Goal: Information Seeking & Learning: Learn about a topic

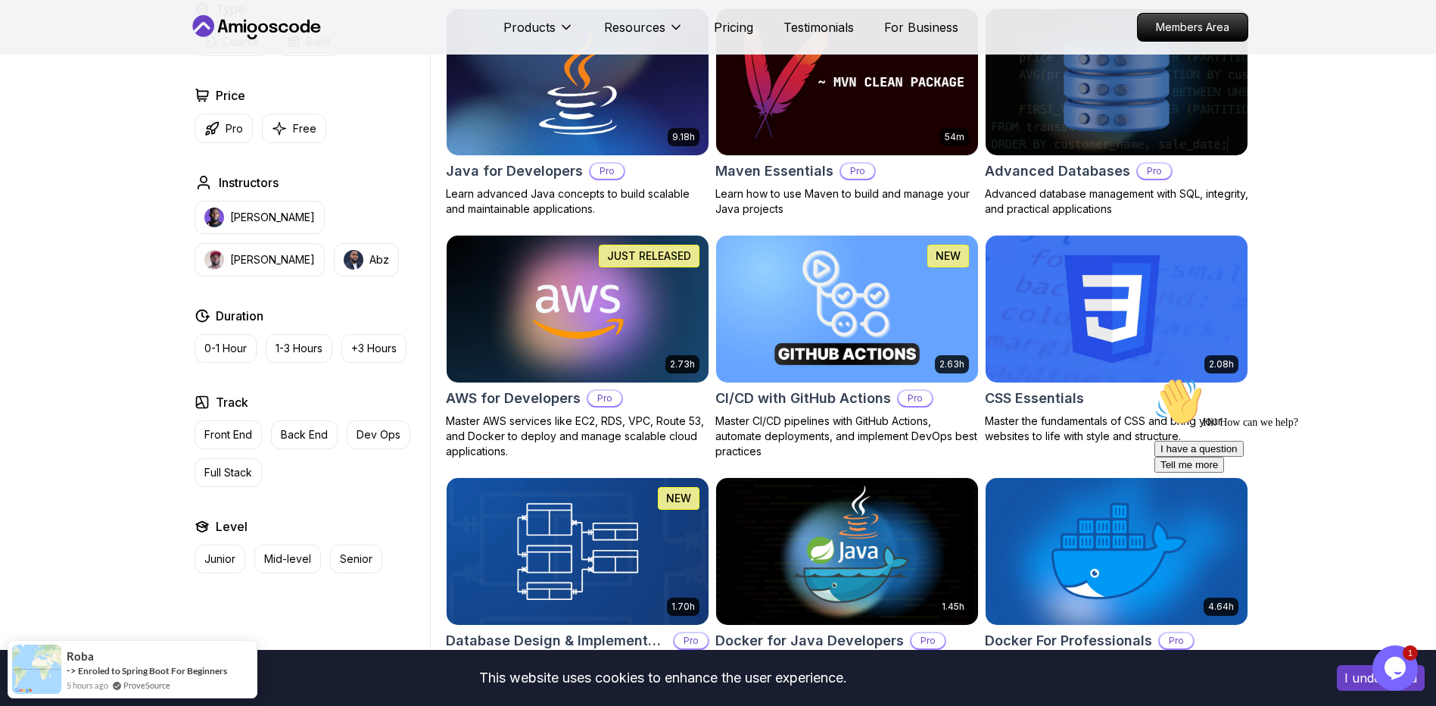
scroll to position [984, 0]
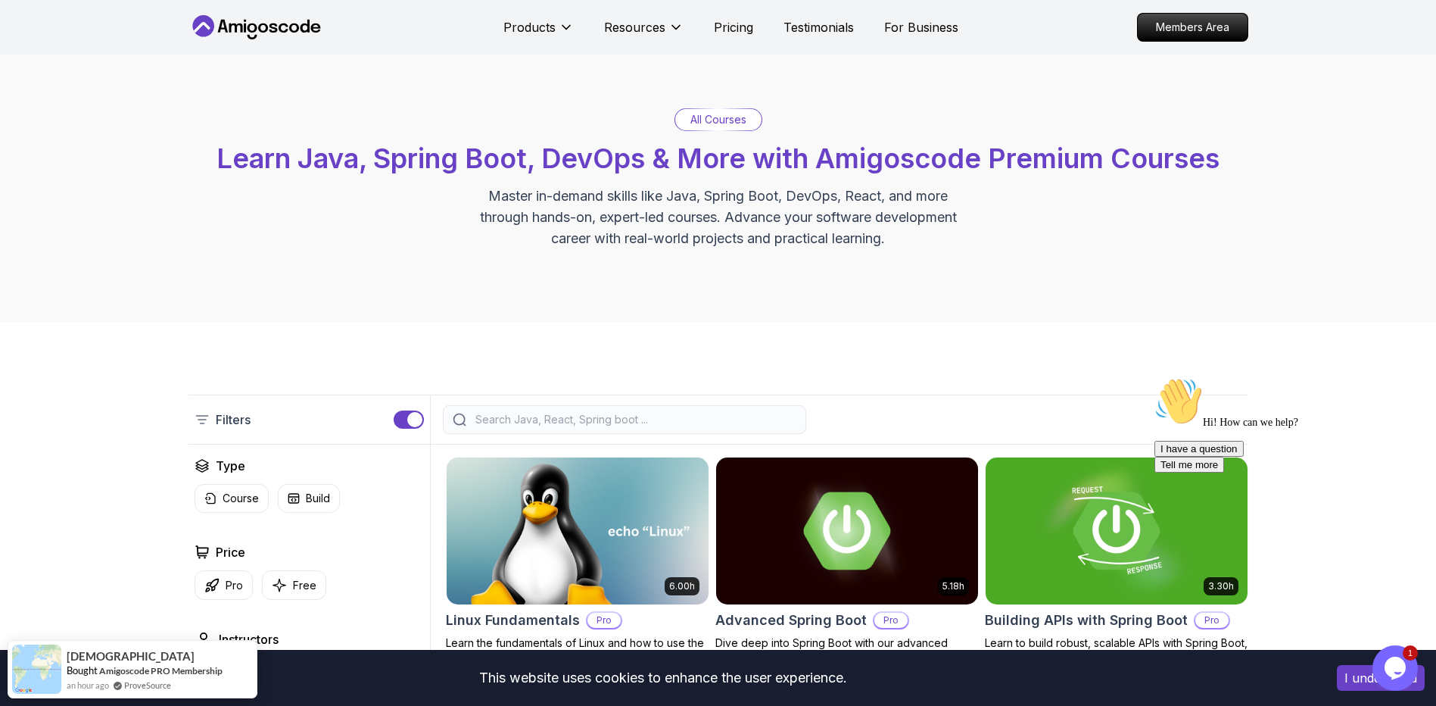
scroll to position [0, 0]
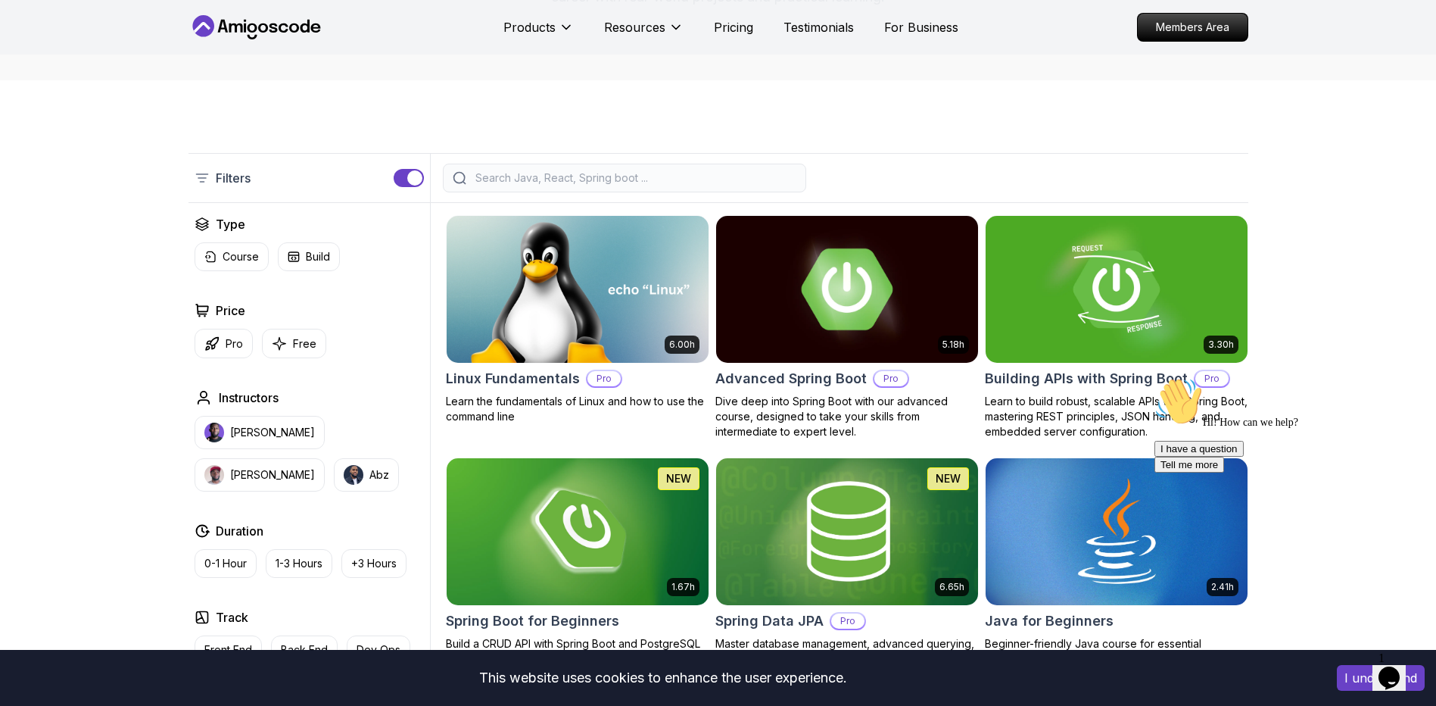
scroll to position [379, 0]
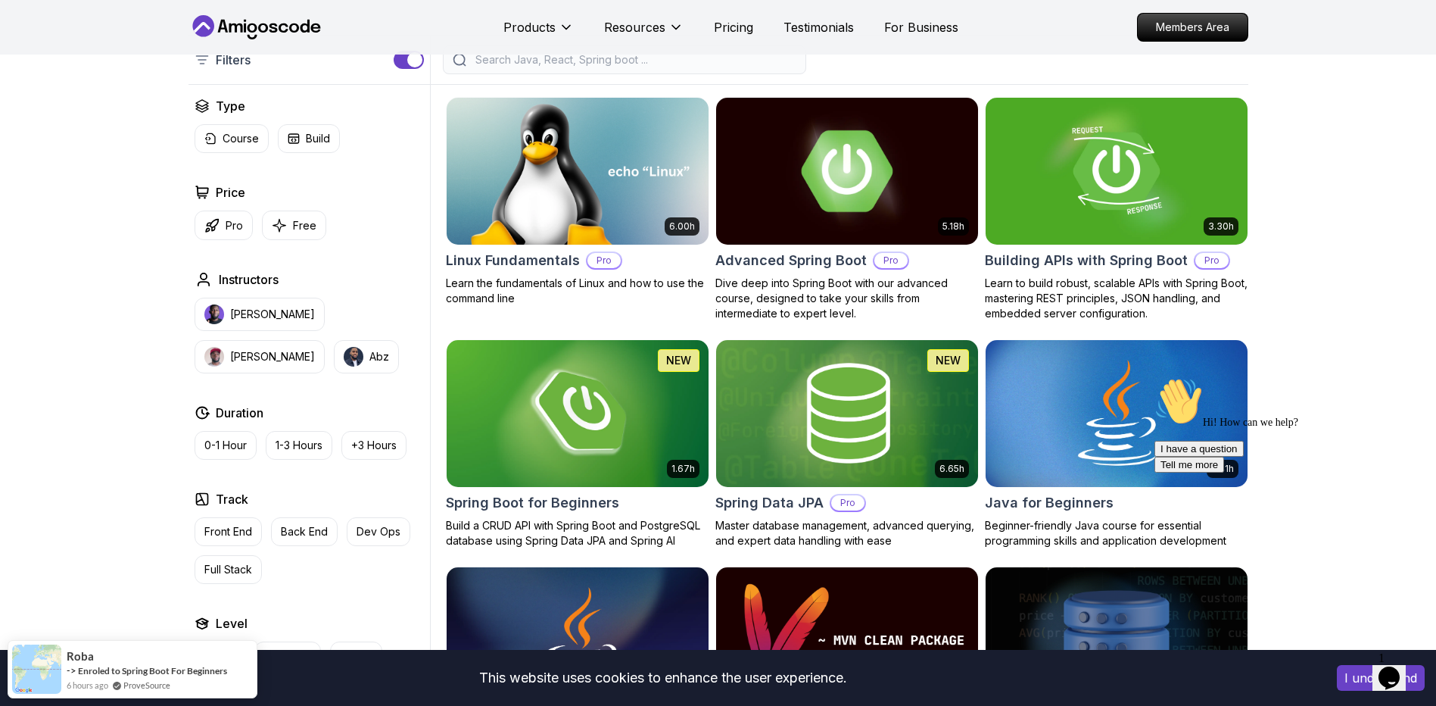
click at [915, 182] on img at bounding box center [847, 171] width 275 height 154
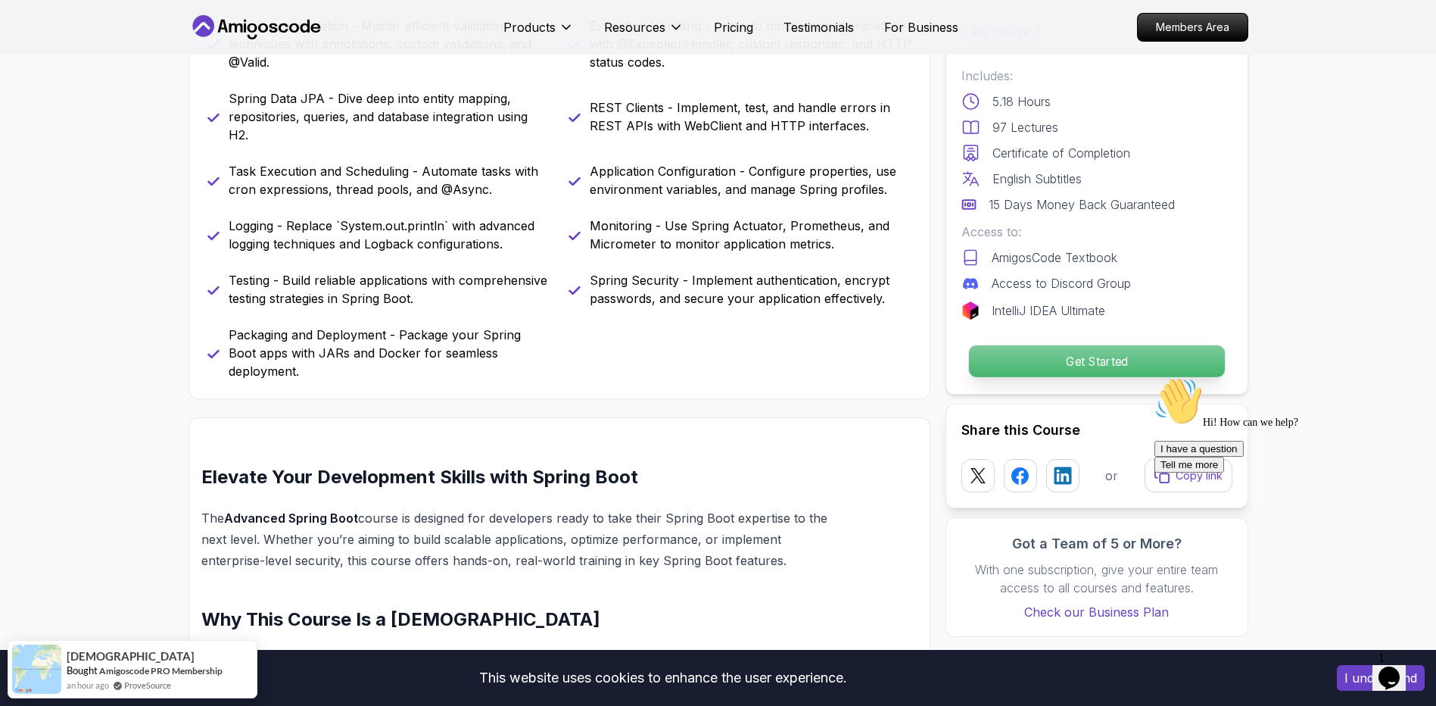
click at [1101, 370] on p "Get Started" at bounding box center [1096, 361] width 256 height 32
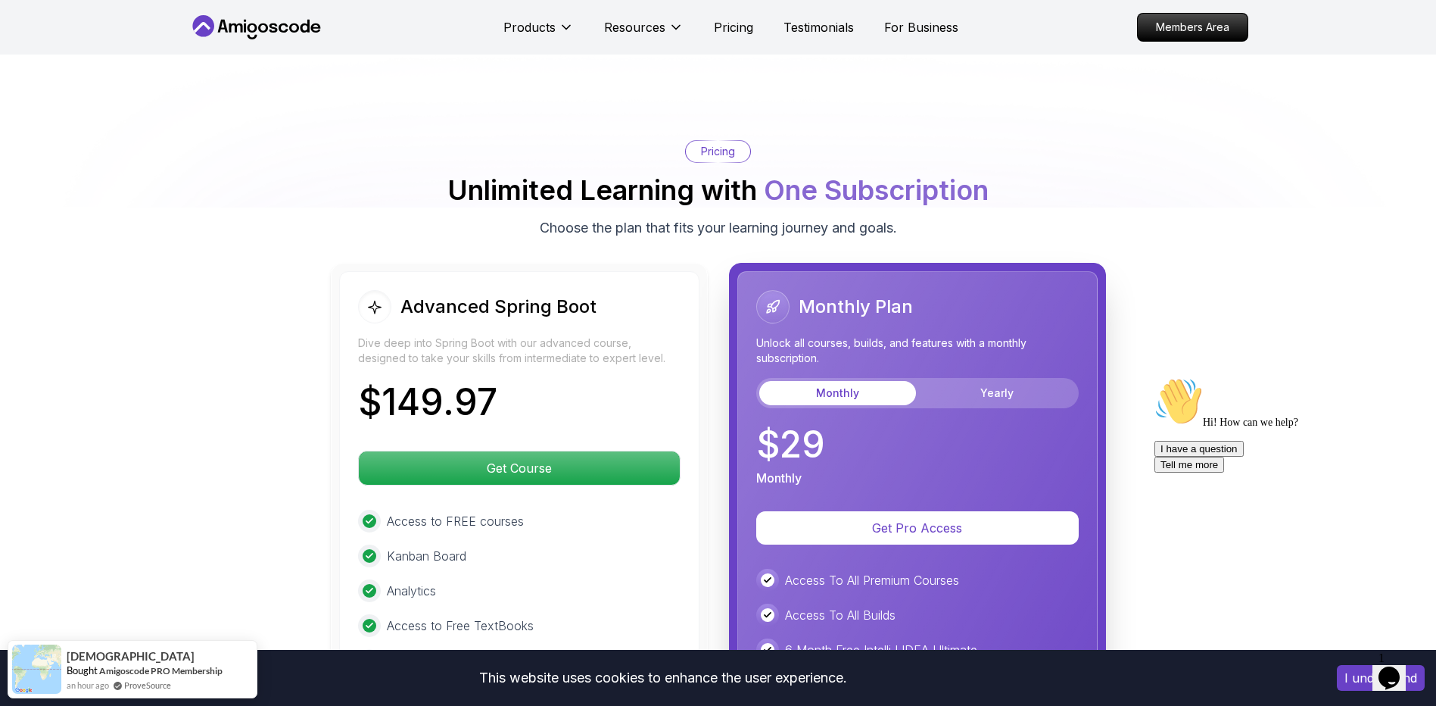
scroll to position [3196, 0]
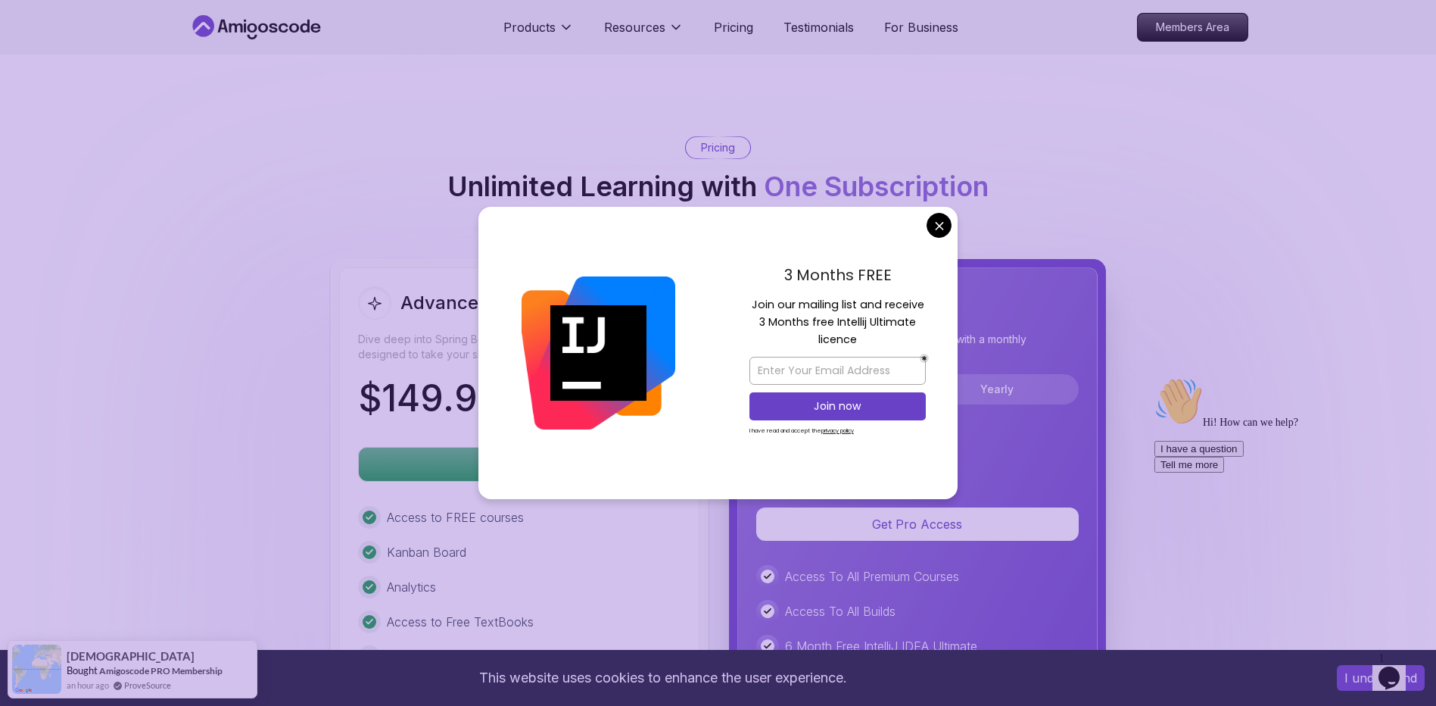
click at [946, 214] on div "3 Months FREE Join our mailing list and receive 3 Months free Intellij Ultimate…" at bounding box center [838, 353] width 240 height 292
click at [946, 222] on body "This website uses cookies to enhance the user experience. I understand Products…" at bounding box center [718, 216] width 1436 height 6824
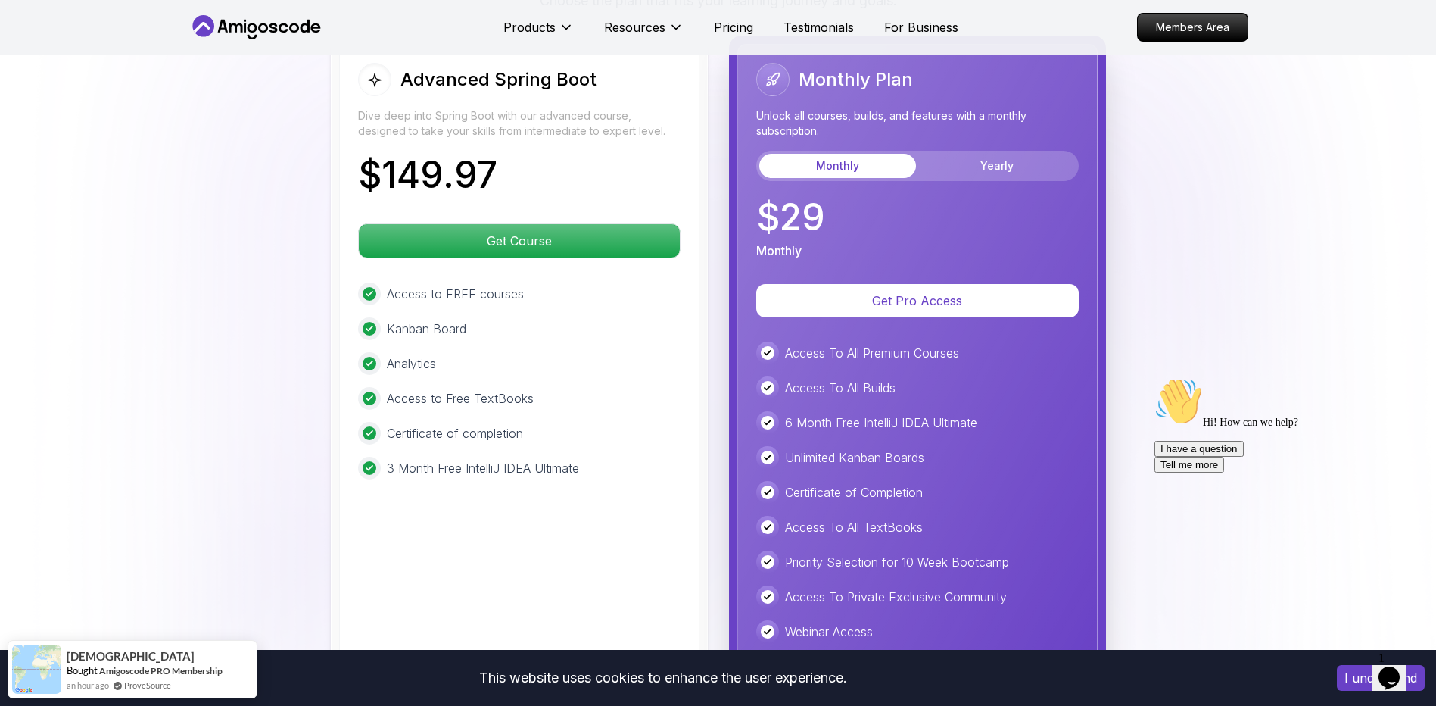
scroll to position [3651, 0]
